Goal: Information Seeking & Learning: Learn about a topic

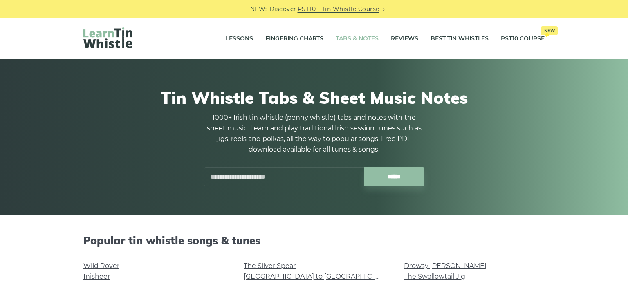
click at [564, 115] on div "Tin Whistle Tabs & Sheet Music Notes 1000+ Irish tin whistle ([PERSON_NAME] whi…" at bounding box center [314, 137] width 501 height 138
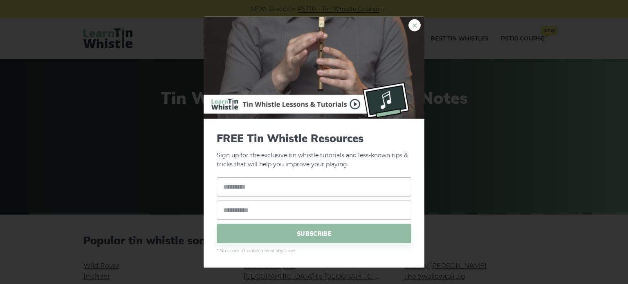
click at [416, 25] on link "×" at bounding box center [415, 25] width 12 height 12
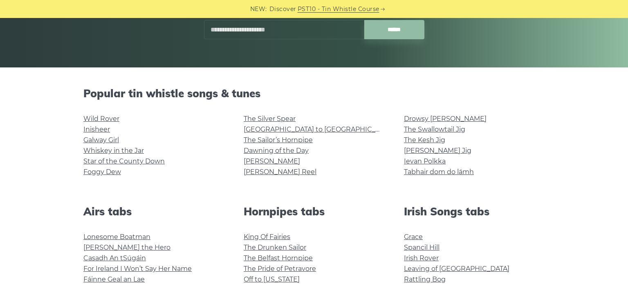
scroll to position [149, 0]
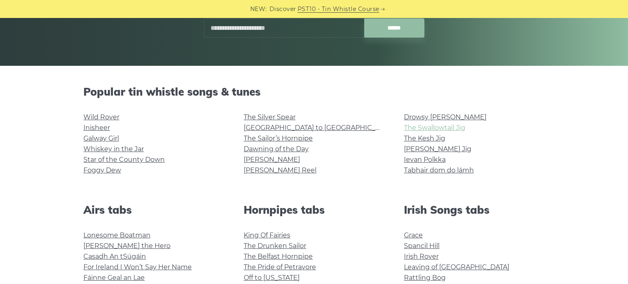
click at [435, 127] on link "The Swallowtail Jig" at bounding box center [434, 128] width 61 height 8
click at [109, 170] on link "Foggy Dew" at bounding box center [102, 170] width 38 height 8
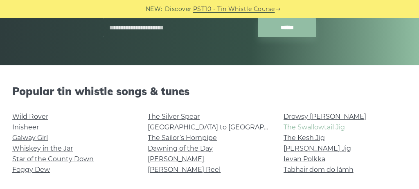
click at [299, 129] on link "The Swallowtail Jig" at bounding box center [313, 128] width 61 height 8
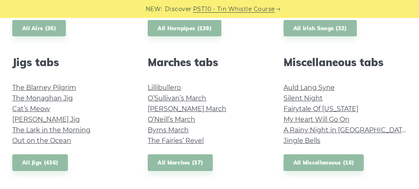
scroll to position [432, 0]
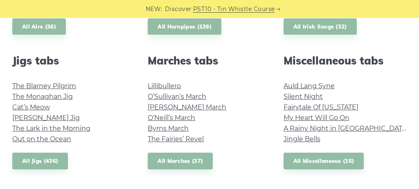
click at [328, 123] on li "My Heart Will Go On" at bounding box center [344, 118] width 123 height 11
click at [321, 120] on link "My Heart Will Go On" at bounding box center [316, 118] width 66 height 8
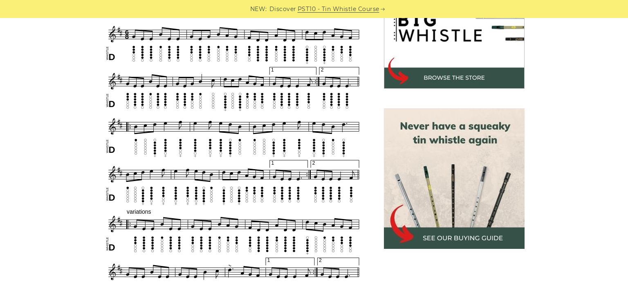
scroll to position [261, 0]
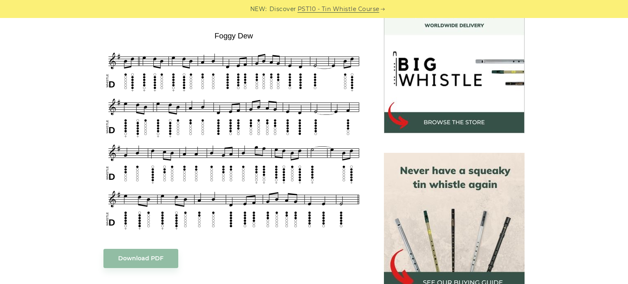
scroll to position [243, 0]
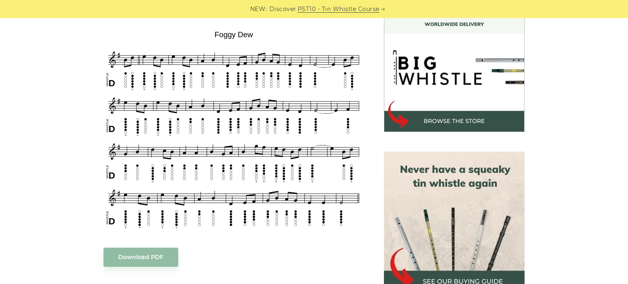
click at [81, 92] on div "Sheet music (notes) and tab to play Foggy Dew on a tin whistle (penny whistle).…" at bounding box center [314, 264] width 481 height 546
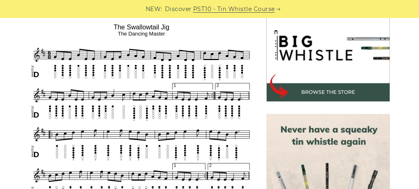
scroll to position [254, 0]
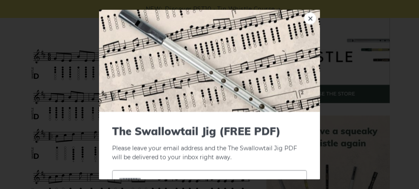
click at [310, 16] on link "×" at bounding box center [310, 18] width 12 height 12
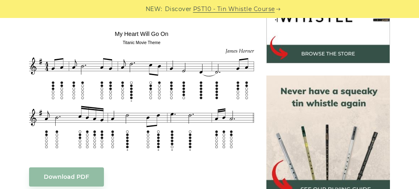
scroll to position [286, 0]
